Goal: Task Accomplishment & Management: Manage account settings

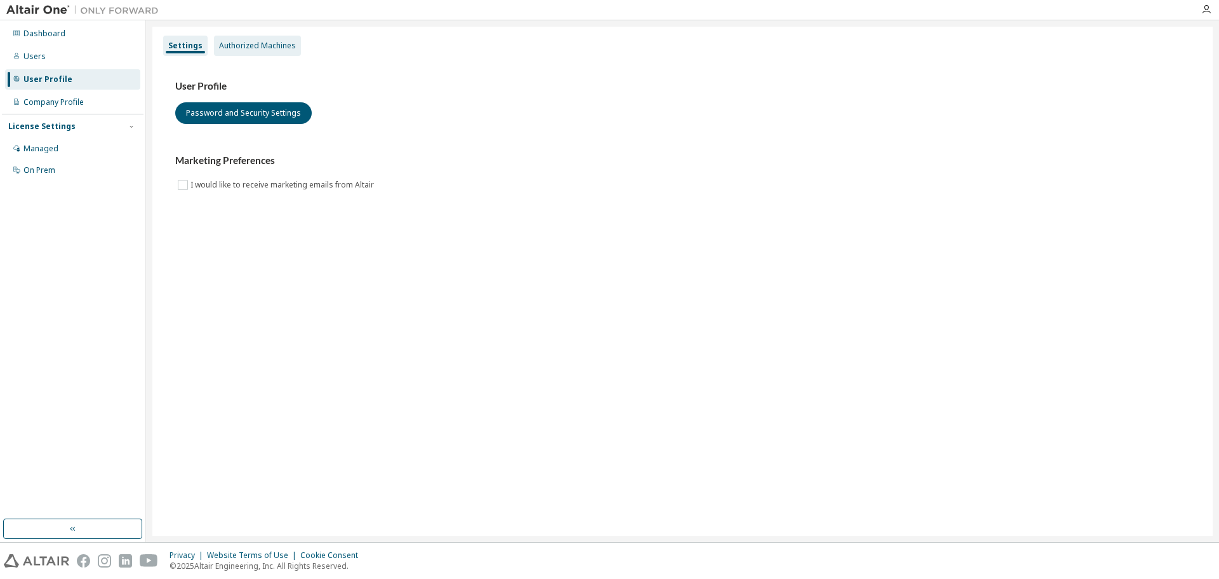
click at [265, 46] on div "Authorized Machines" at bounding box center [257, 46] width 77 height 10
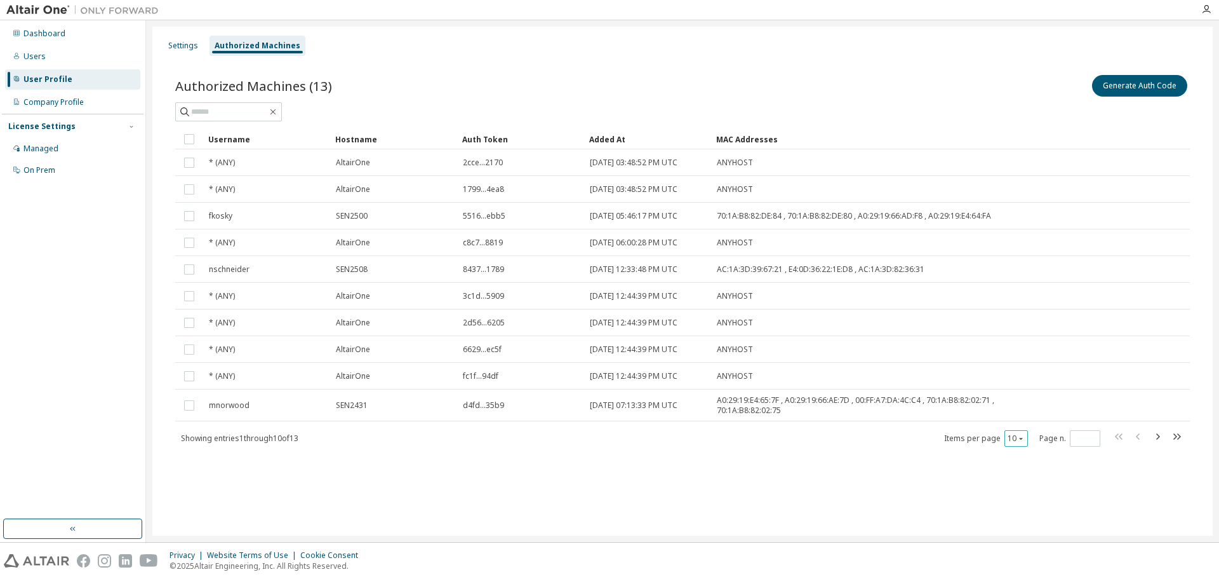
click at [1021, 434] on icon "button" at bounding box center [1021, 438] width 8 height 8
click at [1018, 476] on div "20" at bounding box center [1056, 470] width 102 height 15
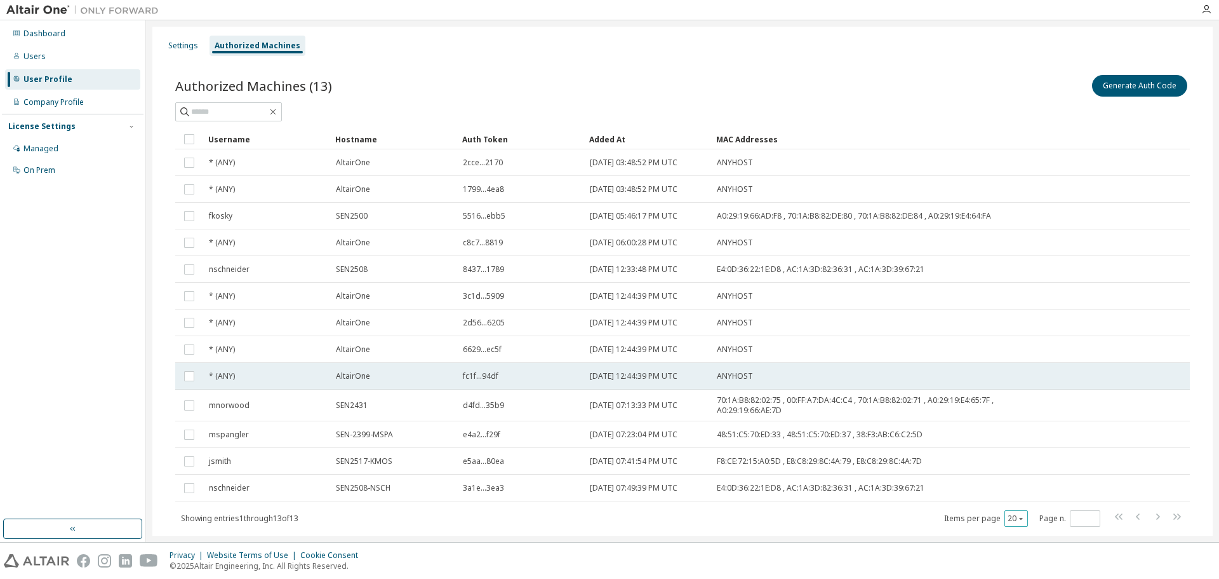
scroll to position [32, 0]
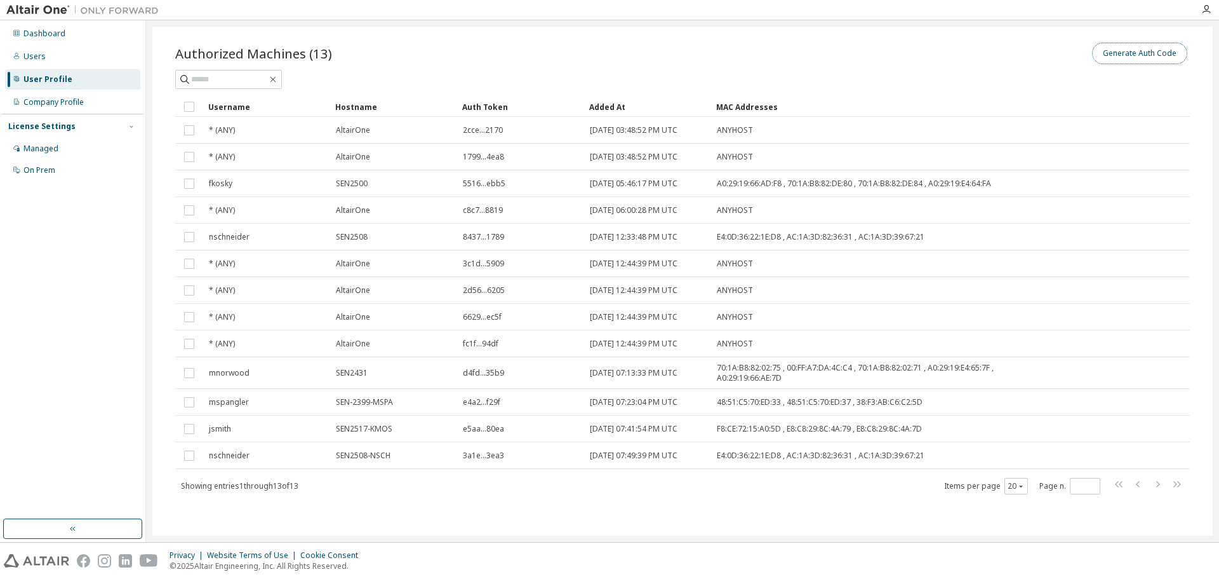
click at [1115, 50] on button "Generate Auth Code" at bounding box center [1139, 54] width 95 height 22
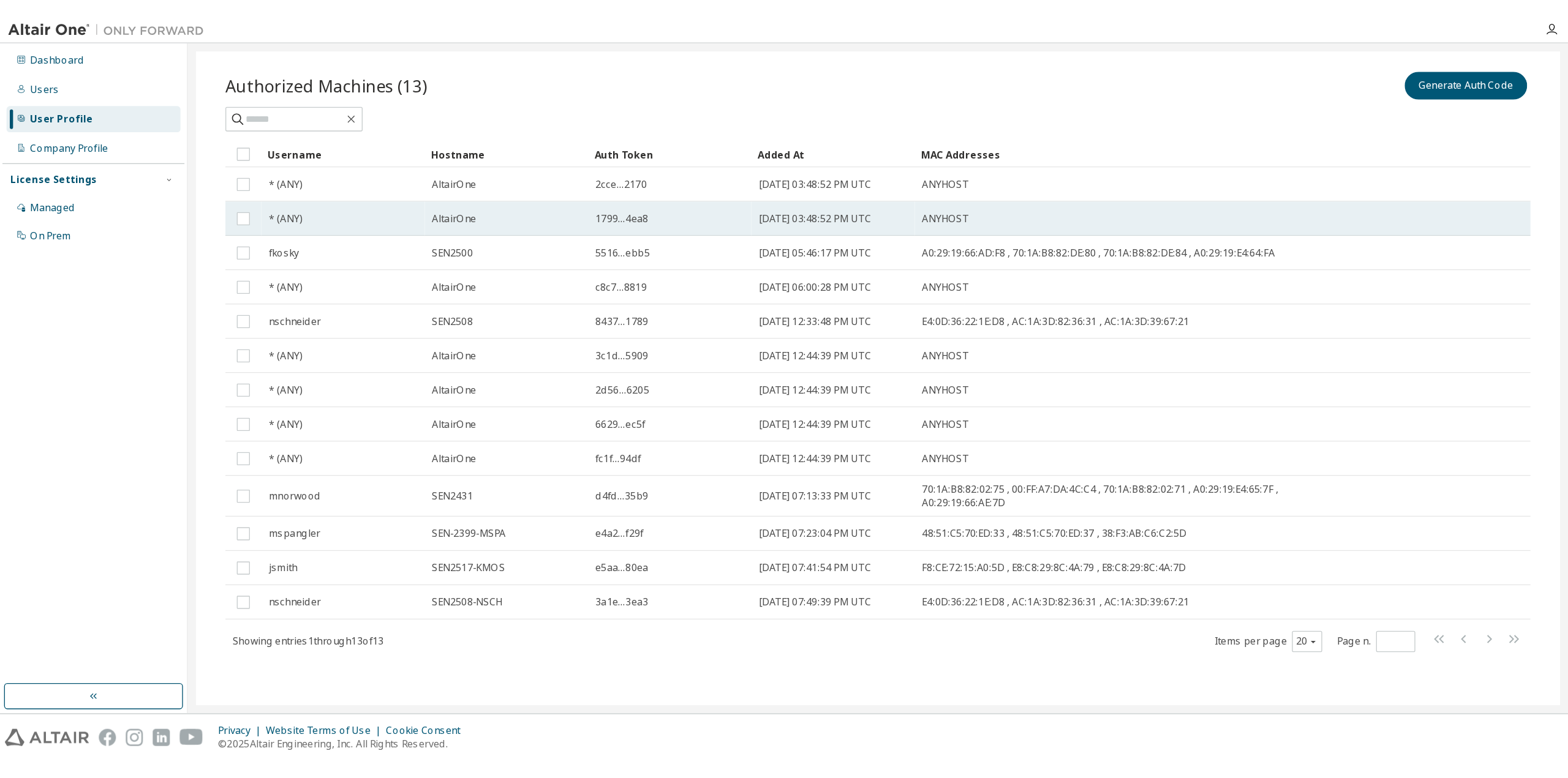
scroll to position [0, 0]
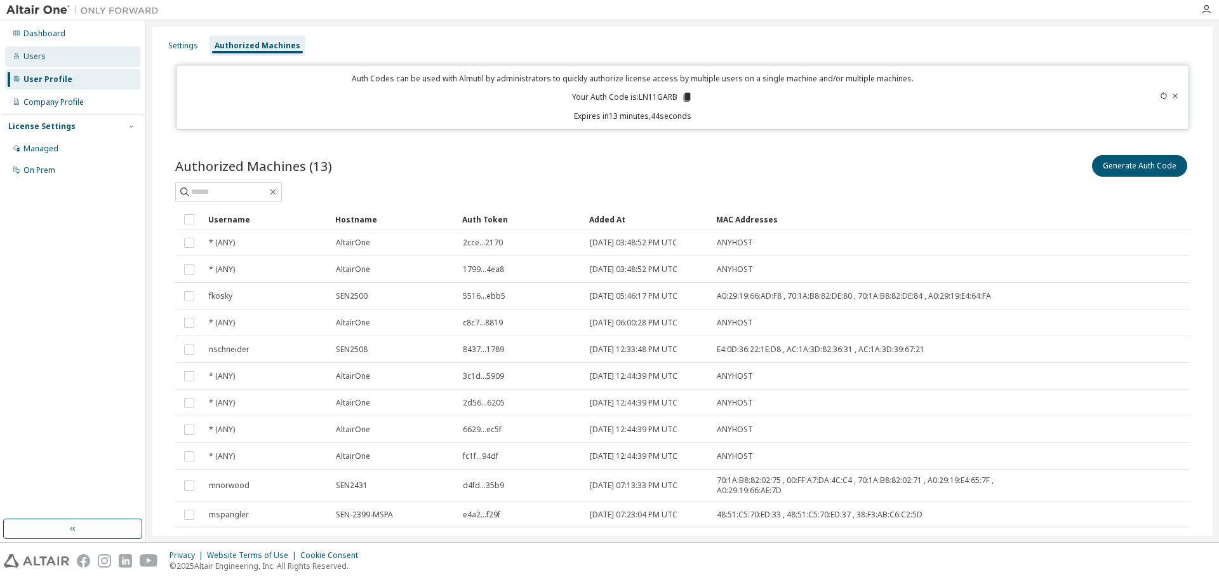
click at [27, 58] on div "Users" at bounding box center [34, 56] width 22 height 10
